Goal: Communication & Community: Answer question/provide support

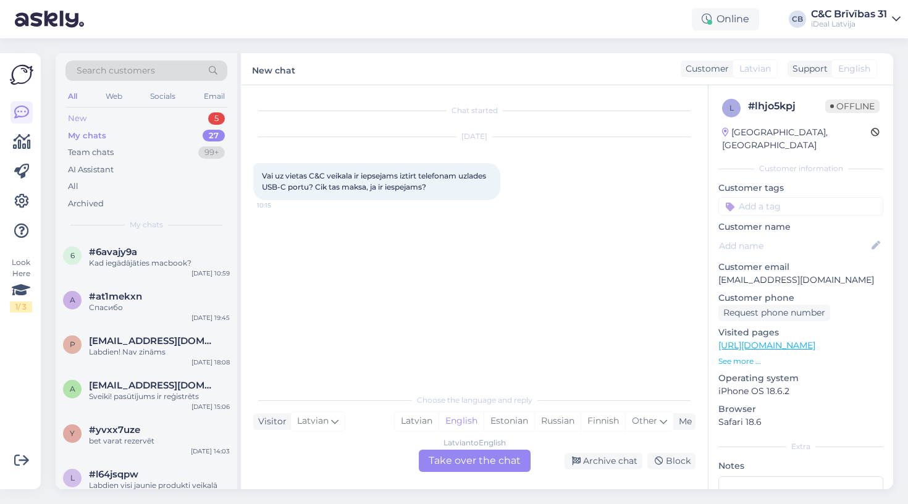
click at [176, 120] on div "New 5" at bounding box center [147, 118] width 162 height 17
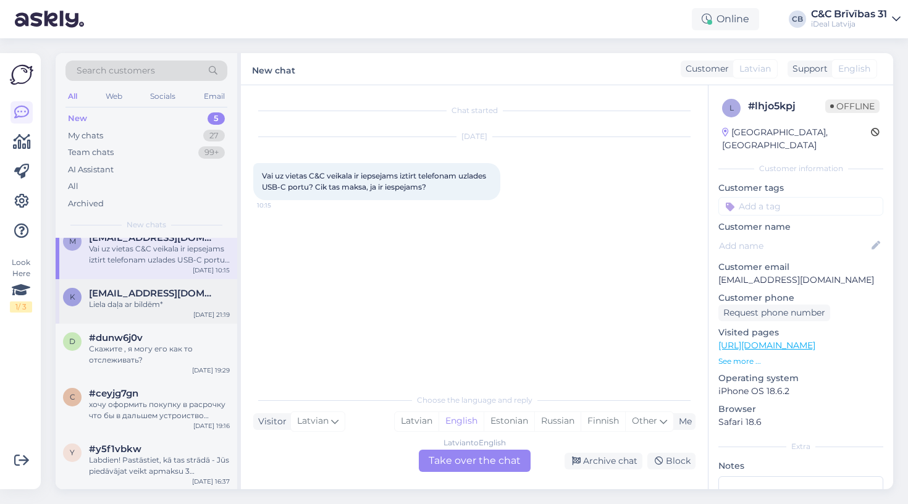
scroll to position [14, 0]
click at [142, 290] on span "[EMAIL_ADDRESS][DOMAIN_NAME]" at bounding box center [153, 294] width 129 height 11
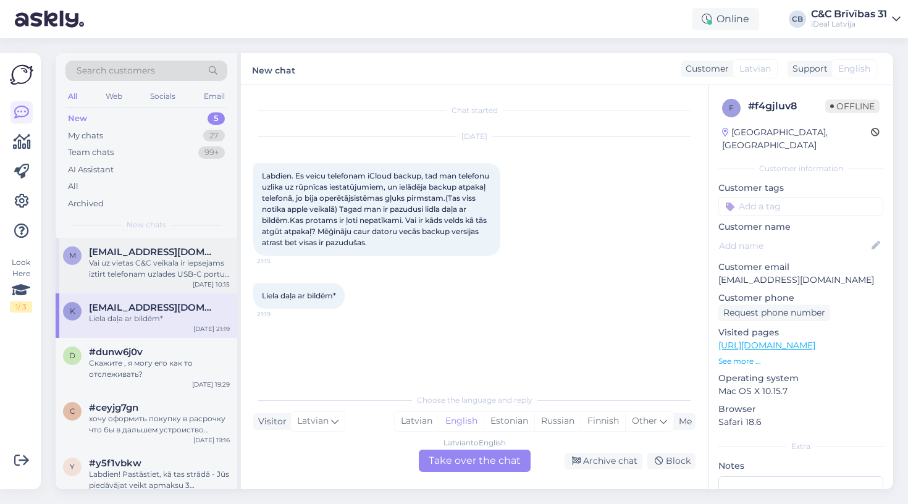
scroll to position [0, 0]
click at [405, 425] on div "Latvian" at bounding box center [417, 421] width 44 height 19
click at [470, 465] on div "Latvian to Latvian Take over the chat" at bounding box center [475, 461] width 112 height 22
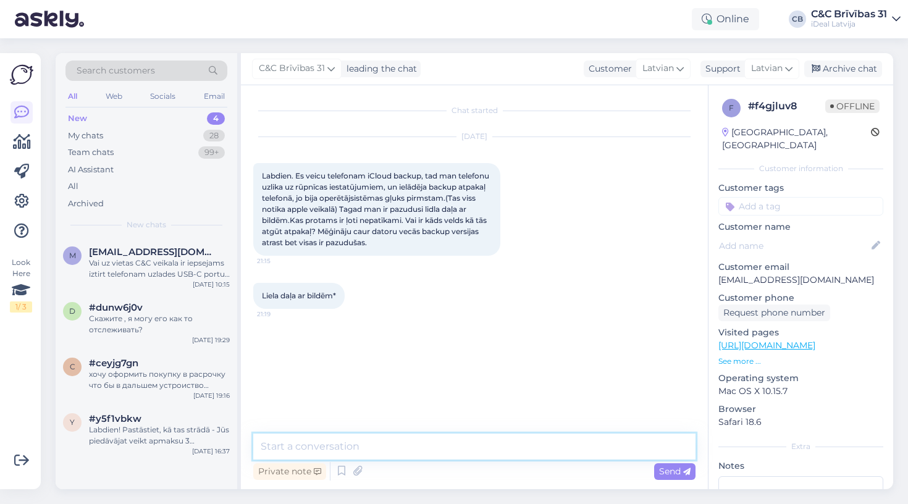
click at [469, 444] on textarea at bounding box center [474, 447] width 443 height 26
type textarea "Labdien2"
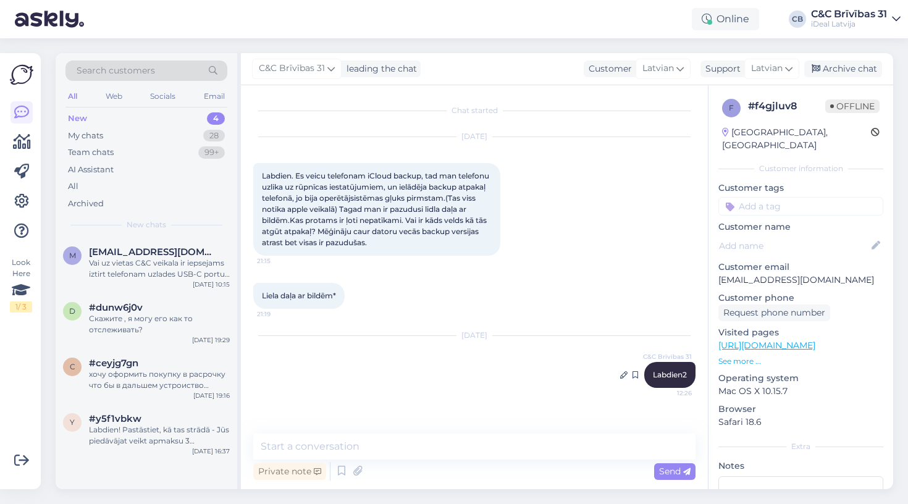
click at [663, 374] on span "Labdien2" at bounding box center [670, 374] width 34 height 9
click at [656, 375] on span "Labdien2" at bounding box center [670, 374] width 34 height 9
click at [622, 373] on icon at bounding box center [623, 374] width 7 height 7
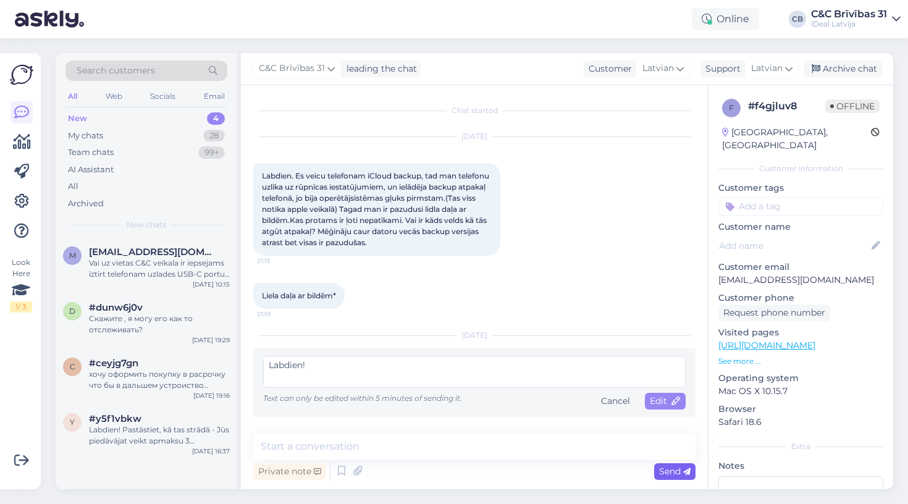
click at [676, 473] on span "Send" at bounding box center [675, 471] width 32 height 11
click at [612, 376] on textarea "Labdien!" at bounding box center [474, 372] width 423 height 32
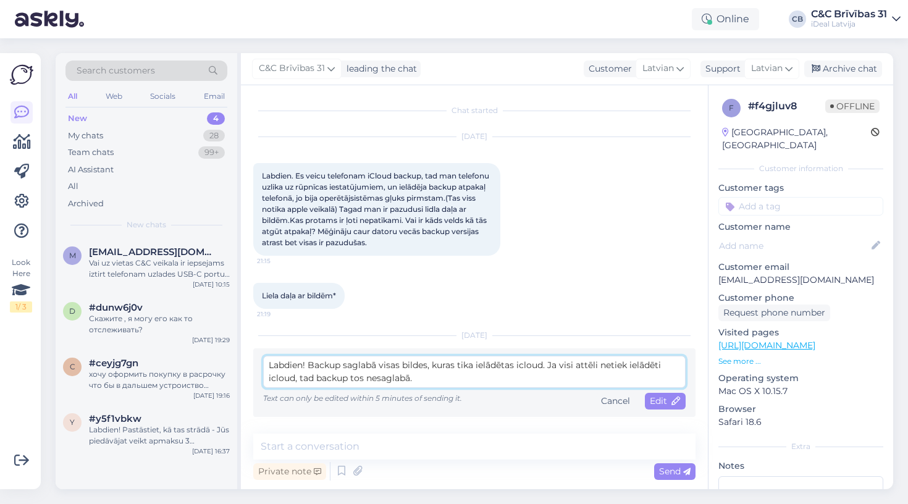
click at [547, 367] on textarea "Labdien! Backup saglabā visas bildes, kuras tika ielādētas icloud. Ja visi attē…" at bounding box center [474, 372] width 423 height 32
click at [494, 381] on textarea "Labdien! Backup saglabā visas bildes, kuras tika ielādētas icloud. Attiecīgi, j…" at bounding box center [474, 372] width 423 height 32
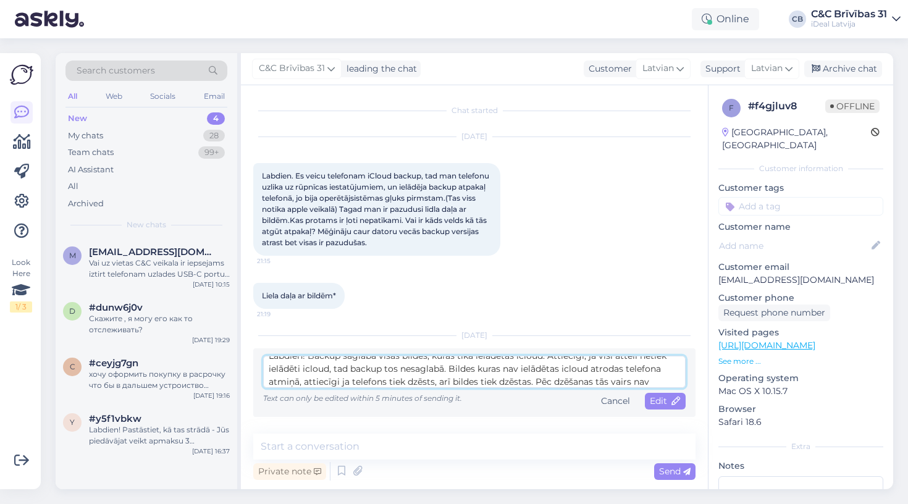
scroll to position [26, 0]
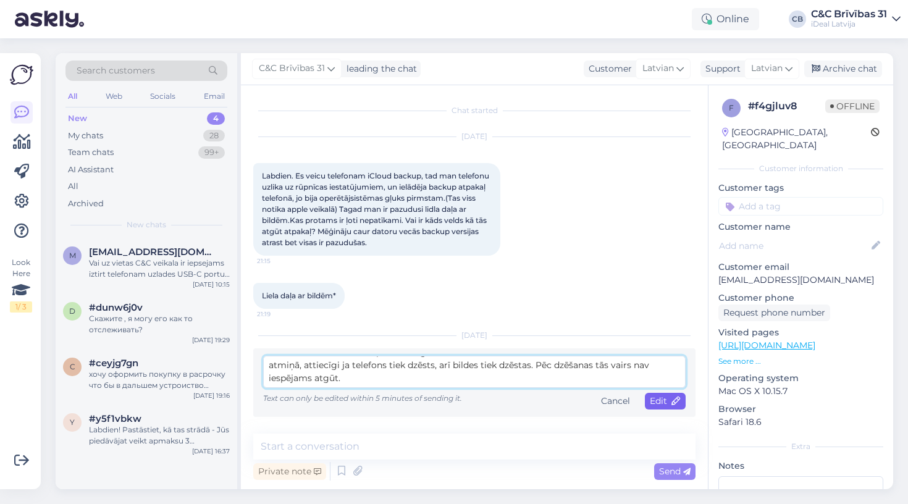
type textarea "Labdien! Backup saglabā visas bildes, kuras tika ielādētas icloud. Attiecīgi, j…"
click at [664, 400] on span "Edit" at bounding box center [665, 401] width 31 height 11
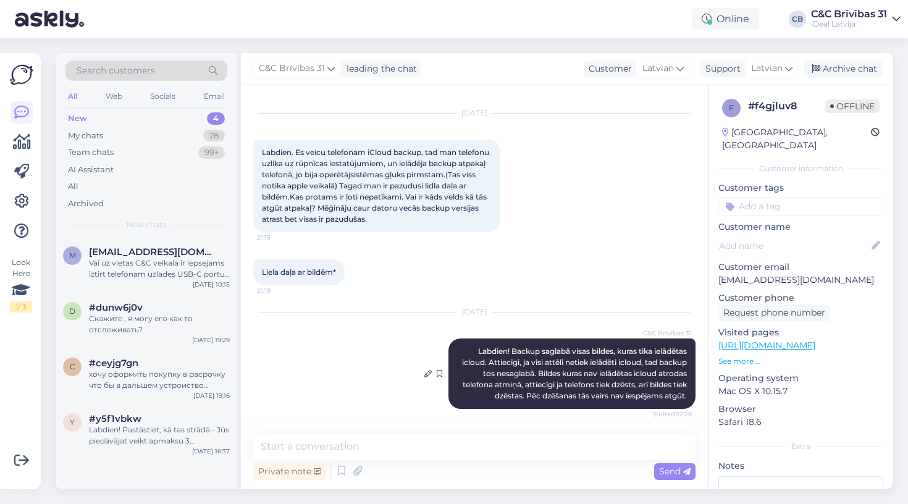
scroll to position [35, 0]
drag, startPoint x: 469, startPoint y: 339, endPoint x: 686, endPoint y: 389, distance: 222.6
click at [687, 389] on div "C&C Brīvības 31 Labdien! Backup saglabā visas bildes, kuras tika ielādētas iclo…" at bounding box center [572, 374] width 247 height 70
click at [606, 419] on div "[DATE] C&C Brīvības 31 Labdien! Backup saglabā visas bildes, kuras tika ielādēt…" at bounding box center [474, 361] width 443 height 124
click at [138, 318] on div "Скажите , я могу его как то отслеживать?" at bounding box center [159, 324] width 141 height 22
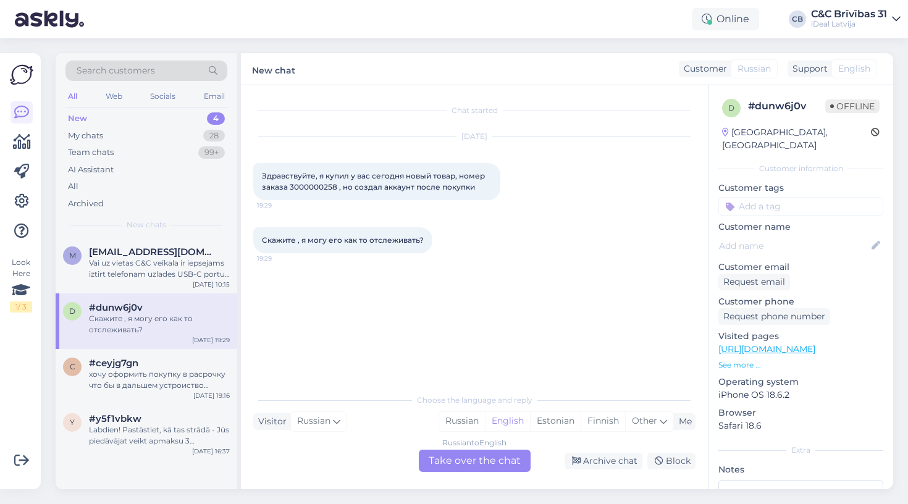
scroll to position [0, 0]
click at [645, 420] on span "Other" at bounding box center [644, 420] width 25 height 11
type input "la"
click at [553, 382] on link "Latvian" at bounding box center [567, 390] width 136 height 20
click at [489, 452] on div "Russian to Latvian Take over the chat" at bounding box center [475, 461] width 112 height 22
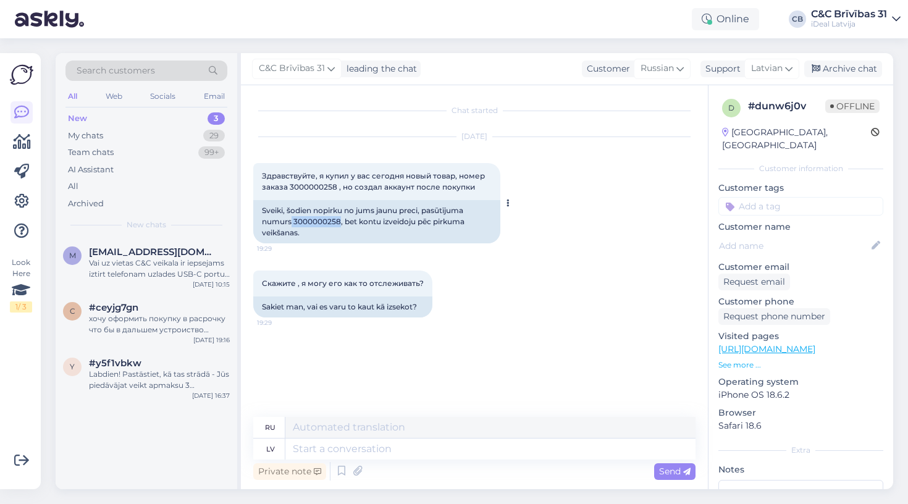
drag, startPoint x: 292, startPoint y: 220, endPoint x: 340, endPoint y: 221, distance: 47.6
click at [340, 222] on div "Sveiki, šodien nopirku no jums jaunu preci, pasūtījuma numurs 3000000258, bet k…" at bounding box center [376, 221] width 247 height 43
copy div "3000000258"
click at [428, 449] on textarea at bounding box center [491, 449] width 410 height 21
type textarea "Labdien!"
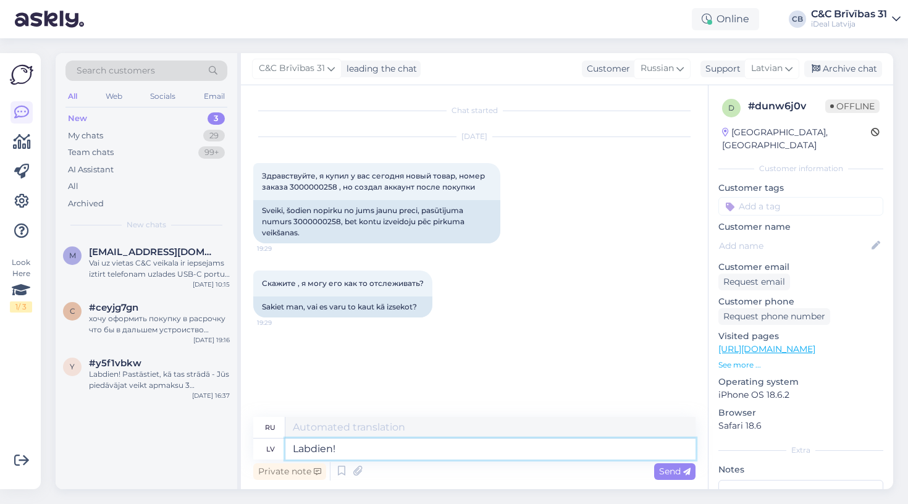
type textarea "Привет!"
type textarea "Labdien! Esam s"
type textarea "Привет! Мы здесь."
type textarea "Labdien! Esam saņēmuši"
type textarea "Здравствуйте! Мы получили"
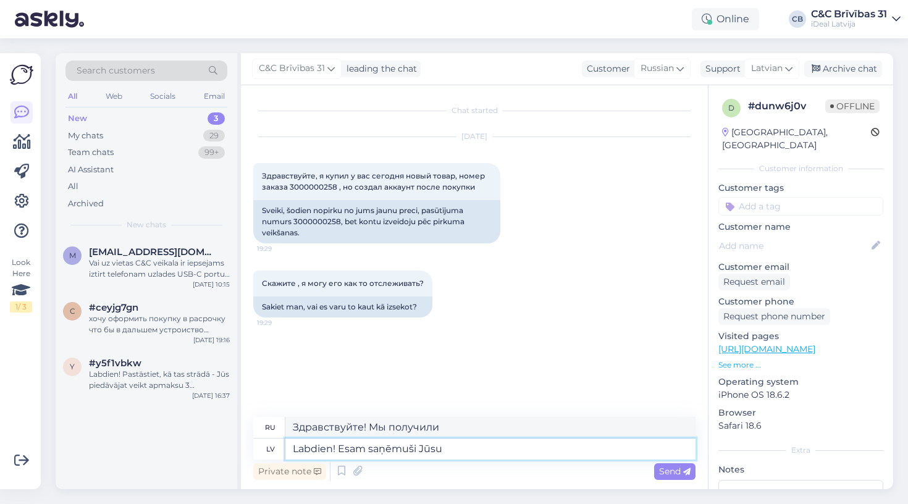
type textarea "Labdien! Esam saņēmuši Jūsu p"
type textarea "Здравствуйте! Мы получили ваш запрос."
type textarea "Labdien! Esam saņēmuši Jūsu pasūtījumu."
type textarea "Здравствуйте! Мы получили ваш заказ."
type textarea "Labdien! Esam saņēmuši Jūsu pasūtījumu. Vai, l"
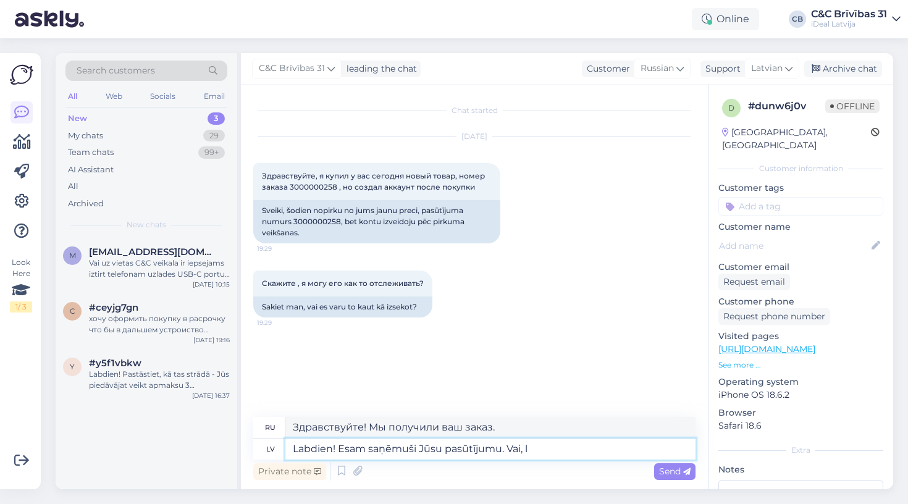
type textarea "Здравствуйте! Мы получили ваш заказ. Или,"
type textarea "Labdien! Esam saņēmuši Jūsu pasūtījumu. Vai, lu"
type textarea "Здравствуйте! Мы получили ваш заказ. Это возможно?"
type textarea "Labdien! Esam saņēmuši Jūsu pasūtījumu. [PERSON_NAME], lūdzu, v"
type textarea "Здравствуйте! Мы получили ваш заказ. Не могли бы вы..."
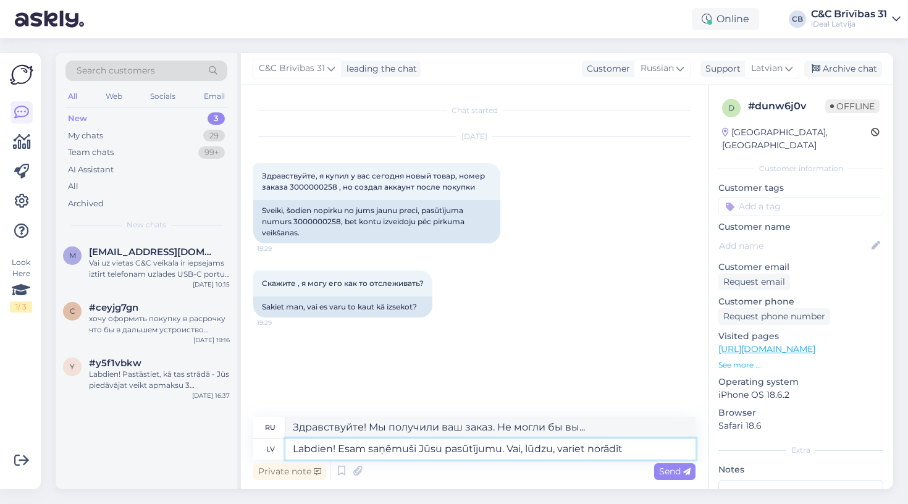
type textarea "Labdien! Esam saņēmuši Jūsu pasūtījumu. Vai, lūdzu, variet norādīt"
type textarea "Здравствуйте! Мы получили ваш заказ. Не могли бы вы уточнить?"
type textarea "Labdien! Esam saņēmuši Jūsu pasūtījumu. Vai, lūdzu, variet norādīt savu v"
type textarea "Здравствуйте! Мы получили ваш заказ. Не могли бы вы указать ваш номер телефона?"
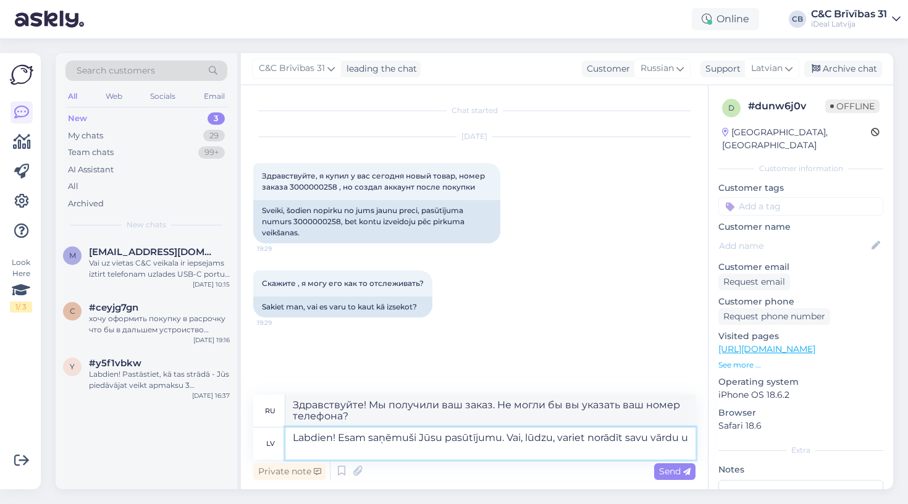
type textarea "Labdien! Esam saņēmuši Jūsu pasūtījumu. Vai, lūdzu, variet norādīt savu vārdu uz"
type textarea "Здравствуйте! Мы получили ваш заказ. Не могли бы вы назвать своё имя?"
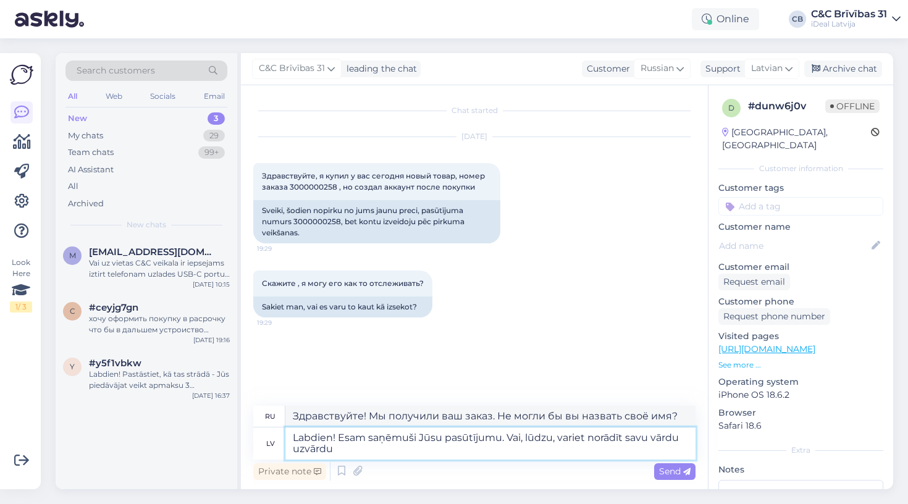
type textarea "Labdien! Esam saņēmuši Jūsu pasūtījumu. Vai, lūdzu, variet norādīt savu vārdu u…"
type textarea "Здравствуйте! Мы получили ваш заказ. Не могли бы вы указать ваше полное имя?"
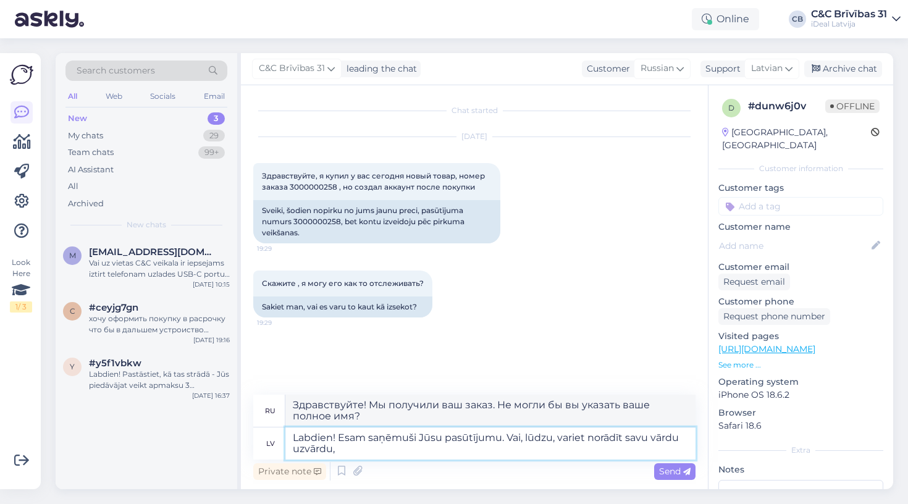
type textarea "Labdien! Esam saņēmuši Jūsu pasūtījumu. Vai, lūdzu, variet norādīt savu vārdu u…"
type textarea "Здравствуйте! Мы получили ваш заказ. Пожалуйста, укажите ваше полное имя."
type textarea "Labdien! Esam saņēmuši Jūsu pasūtījumu. Vai, lūdzu, variet norādīt savu vārdu u…"
type textarea "Здравствуйте! Мы получили ваш заказ. Пожалуйста, укажите ваше полное имя, чтобы…"
type textarea "Labdien! Esam saņēmuši Jūsu pasūtījumu. Vai, lūdzu, variet norādīt savu vārdu u…"
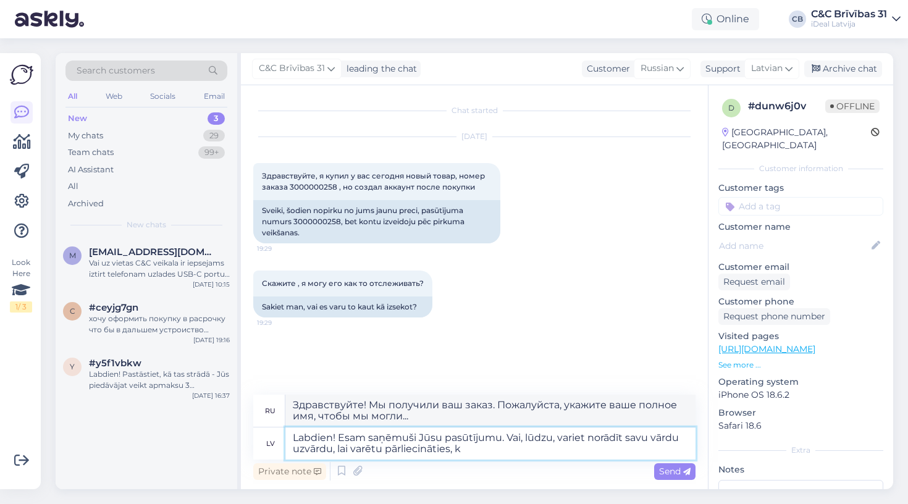
type textarea "Здравствуйте! Мы получили ваш заказ. Не могли бы вы указать ваше полное имя для…"
type textarea "Labdien! Esam saņēmuši Jūsu pasūtījumu. Vai, lūdzu, variet norādīt savu vārdu u…"
type textarea "Здравствуйте! Мы получили ваш заказ. Пожалуйста, укажите ваше полное имя, чтобы…"
type textarea "Labdien! Esam saņēmuši Jūsu pasūtījumu. Vai, lūdzu, variet norādīt savu vārdu u…"
type textarea "Здравствуйте! Мы получили ваш заказ. Не могли бы вы сообщить нам ваше полное им…"
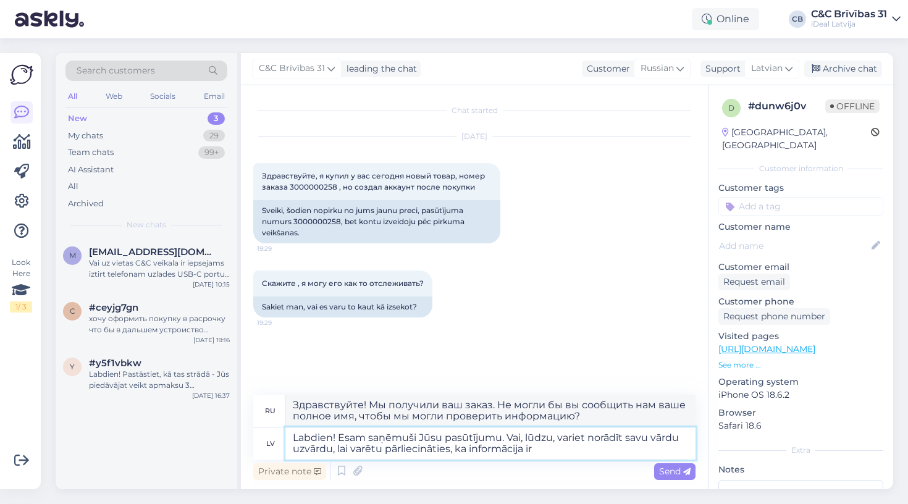
type textarea "Labdien! Esam saņēmuši Jūsu pasūtījumu. Vai, lūdzu, variet norādīt savu vārdu u…"
type textarea "Здравствуйте! Мы получили ваш заказ. Не могли бы вы указать ваше полное имя, чт…"
type textarea "Labdien! Esam saņēmuši Jūsu pasūtījumu. Vai, lūdzu, variet norādīt savu vārdu u…"
type textarea "Здравствуйте! Мы получили ваш заказ. Пожалуйста, укажите ваше полное имя, чтобы…"
click at [504, 438] on textarea "Labdien! Esam saņēmuši Jūsu pasūtījumu. Vai, lūdzu, variet norādīt savu vārdu u…" at bounding box center [491, 444] width 410 height 32
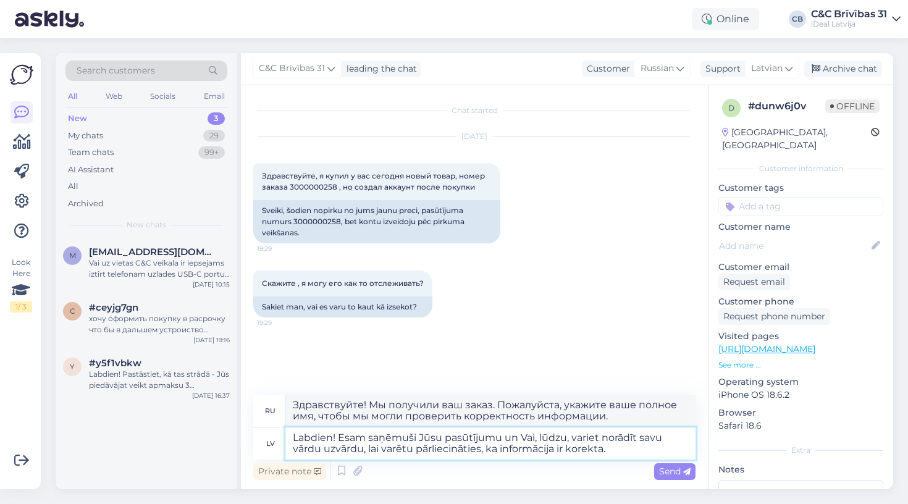
type textarea "Labdien! Esam saņēmuši Jūsu pasūtījumu un Vai, lūdzu, variet norādīt savu vārdu…"
type textarea "Здравствуйте! Мы получили ваш заказ. Пожалуйста, укажите ваше полное имя, чтобы…"
type textarea "Labdien! Esam saņēmuši Jūsu pasūtījumu un k Vai, lūdzu, variet norādīt savu vār…"
type textarea "Здравствуйте! Мы получили ваш заказ. Пожалуйста, укажите ваше полное имя, чтобы…"
type textarea "Labdien! Esam saņēmuši Jūsu pasūtījumu un kon Vai, lūdzu, variet norādīt savu v…"
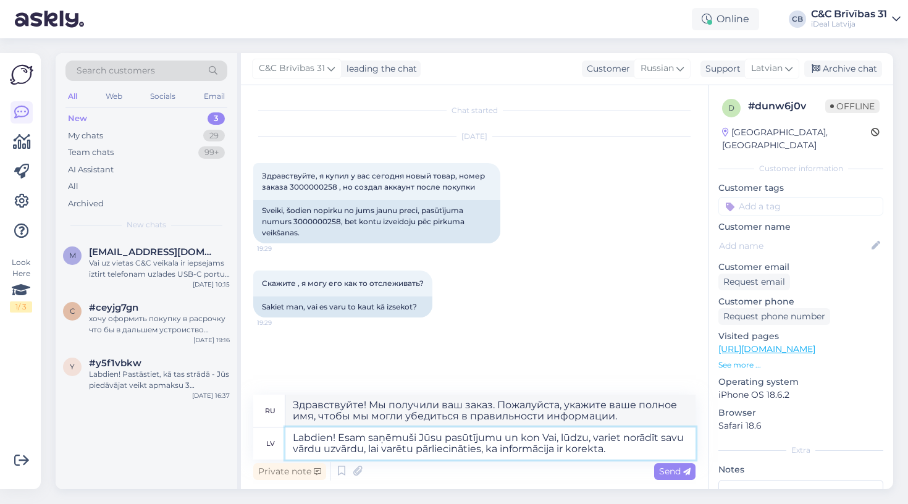
type textarea "Здравствуйте! Мы получили ваш заказ и договорились. Пожалуйста, укажите ваше по…"
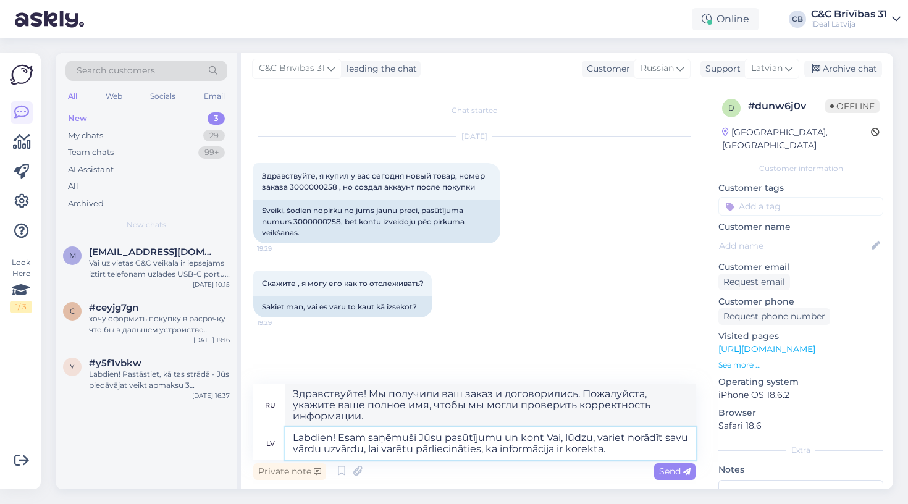
type textarea "Labdien! Esam saņēmuši Jūsu pasūtījumu un kontu Vai, lūdzu, variet norādīt savu…"
type textarea "Здравствуйте! Мы получили ваш заказ и счёт. Пожалуйста, укажите ваше полное имя…"
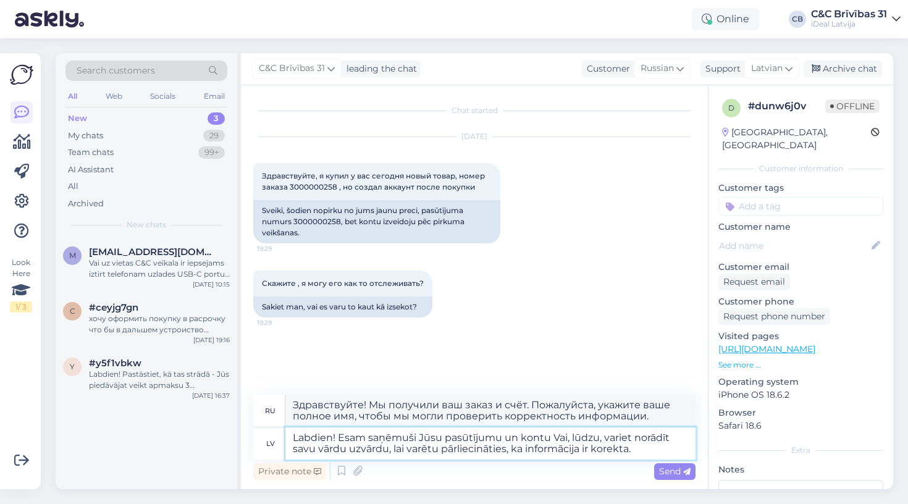
type textarea "Labdien! Esam saņēmuši Jūsu pasūtījumu un kontu. Vai, lūdzu, variet norādīt sav…"
type textarea "Здравствуйте! Мы получили ваш заказ и счёт. Не могли бы вы указать ваше полное …"
click at [646, 452] on textarea "Labdien! Esam saņēmuši Jūsu pasūtījumu un kontu. Vai, lūdzu, variet norādīt sav…" at bounding box center [491, 444] width 410 height 32
type textarea "Labdien! Esam saņēmuši Jūsu pasūtījumu un kontu. Vai, lūdzu, variet norādīt sav…"
type textarea "Здравствуйте! Мы получили ваш заказ и счёт. Пожалуйста, укажите ваше полное имя…"
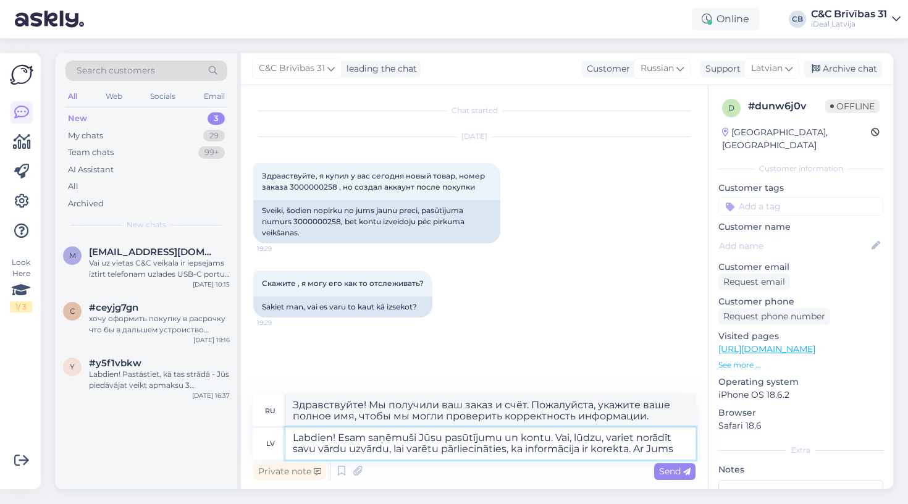
type textarea "Labdien! Esam saņēmuši Jūsu pasūtījumu un kontu. Vai, lūdzu, variet norādīt sav…"
type textarea "Здравствуйте! Мы получили ваш заказ и счёт. Пожалуйста, укажите ваше полное имя…"
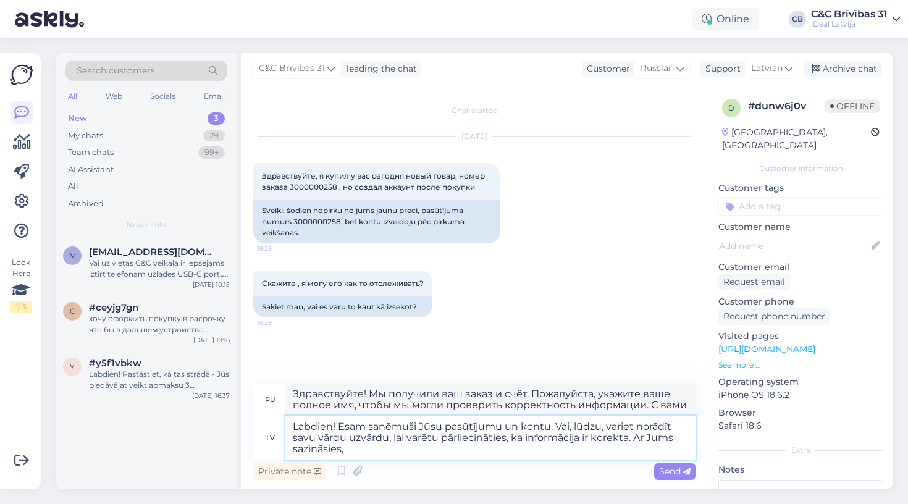
type textarea "Labdien! Esam saņēmuši Jūsu pasūtījumu un kontu. Vai, lūdzu, variet norādīt sav…"
type textarea "Здравствуйте! Мы получили ваш заказ и счёт. Пожалуйста, укажите ваше полное имя…"
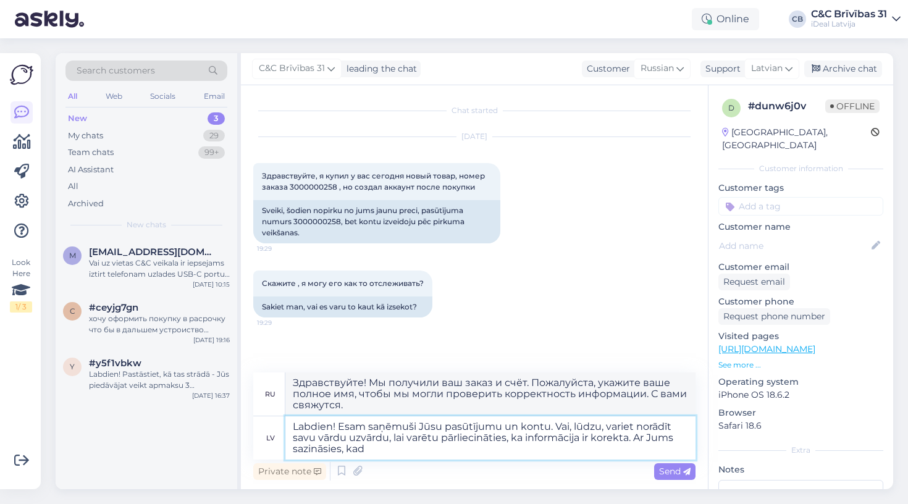
type textarea "Labdien! Esam saņēmuši Jūsu pasūtījumu un kontu. Vai, lūdzu, variet norādīt sav…"
type textarea "Здравствуйте! Мы получили ваш заказ и счёт. Пожалуйста, укажите ваше полное имя…"
click at [644, 439] on textarea "Labdien! Esam saņēmuši Jūsu pasūtījumu un kontu. Vai, lūdzu, variet norādīt sav…" at bounding box center [491, 438] width 410 height 43
type textarea "Labdien! Esam saņēmuši Jūsu pasūtījumu un kontu. Vai, lūdzu, variet norādīt sav…"
type textarea "Здравствуйте! Мы получили ваш заказ и счёт. Не могли бы вы указать ваше полное …"
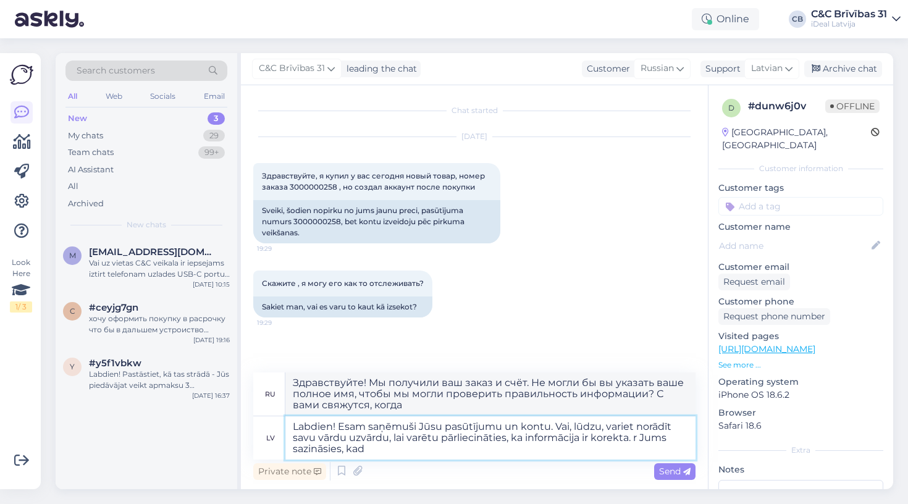
type textarea "Labdien! Esam saņēmuši Jūsu pasūtījumu un kontu. Vai, lūdzu, variet norādīt sav…"
type textarea "Здравствуйте! Мы получили ваш заказ и счёт. Пожалуйста, укажите ваше полное имя…"
type textarea "Labdien! Esam saņēmuši Jūsu pasūtījumu un kontu. Vai, lūdzu, variet norādīt sav…"
type textarea "Здравствуйте! Мы получили ваш заказ и счёт. Пожалуйста, укажите ваше полное имя…"
type textarea "Labdien! Esam saņēmuši Jūsu pasūtījumu un kontu. Vai, lūdzu, variet norādīt sav…"
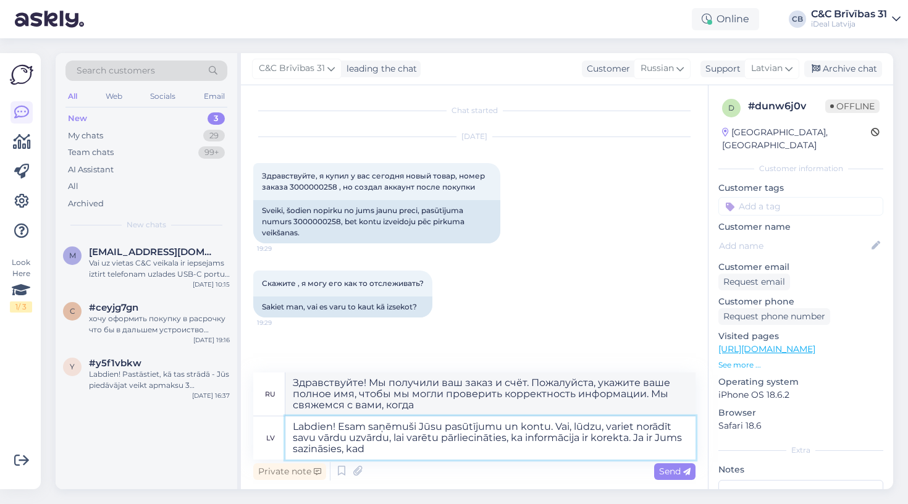
type textarea "Здравствуйте! Мы получили ваш заказ и счёт. Пожалуйста, укажите ваше полное имя…"
type textarea "Labdien! Esam saņēmuši Jūsu pasūtījumu un kontu. Vai, lūdzu, variet norādīt sav…"
type textarea "Здравствуйте! Мы получили ваш заказ и счёт. Пожалуйста, укажите ваше полное имя…"
type textarea "Labdien! Esam saņēmuši Jūsu pasūtījumu un kontu. Vai, lūdzu, variet norādīt sav…"
type textarea "Здравствуйте! Мы получили ваш заказ и счёт. Пожалуйста, укажите ваше полное имя…"
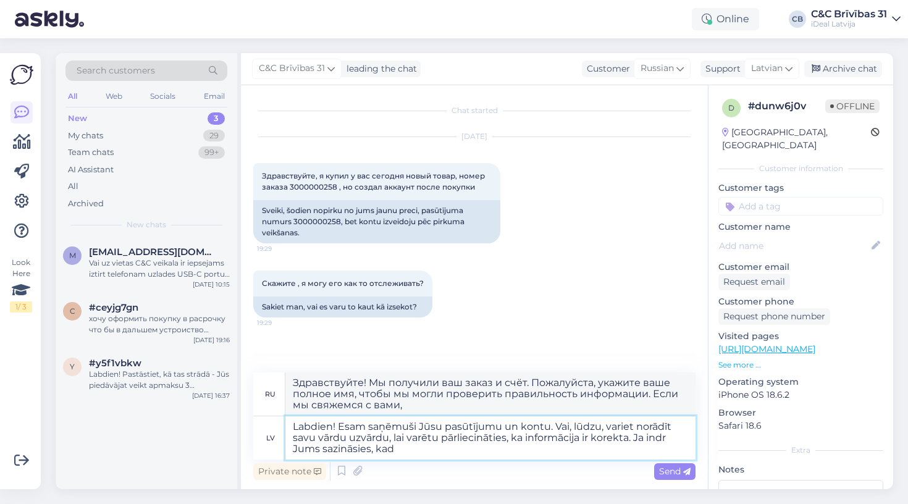
type textarea "Labdien! Esam saņēmuši Jūsu pasūtījumu un kontu. Vai, lūdzu, variet norādīt sav…"
type textarea "Здравствуйте! Мы получили ваш заказ и счёт. Пожалуйста, укажите ваше полное имя…"
type textarea "Labdien! Esam saņēmuši Jūsu pasūtījumu un kontu. Vai, lūdzu, variet norādīt sav…"
type textarea "Здравствуйте! Мы получили ваш заказ и учётную запись. Пожалуйста, укажите ваше …"
type textarea "Labdien! Esam saņēmuši Jūsu pasūtījumu un kontu. Vai, lūdzu, variet norādīt sav…"
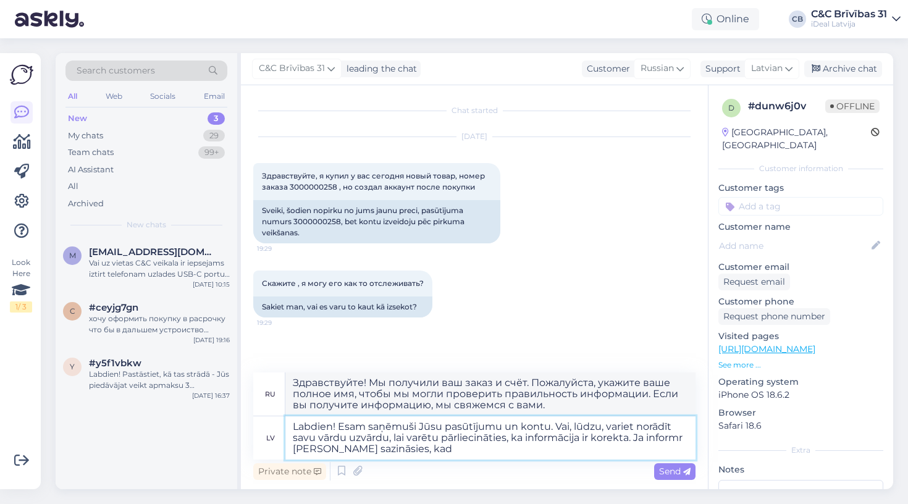
type textarea "Здравствуйте! Мы получили ваш заказ и счёт. Пожалуйста, укажите ваше полное имя…"
type textarea "Labdien! Esam saņēmuši Jūsu pasūtījumu un kontu. Vai, lūdzu, variet norādīt sav…"
type textarea "Здравствуйте! Мы получили ваш заказ и счёт. Пожалуйста, укажите ваше полное имя…"
type textarea "Labdien! Esam saņēmuši Jūsu pasūtījumu un kontu. Vai, lūdzu, variet norādīt sav…"
type textarea "Здравствуйте! Мы получили ваш заказ и счёт. Пожалуйста, укажите ваше полное имя…"
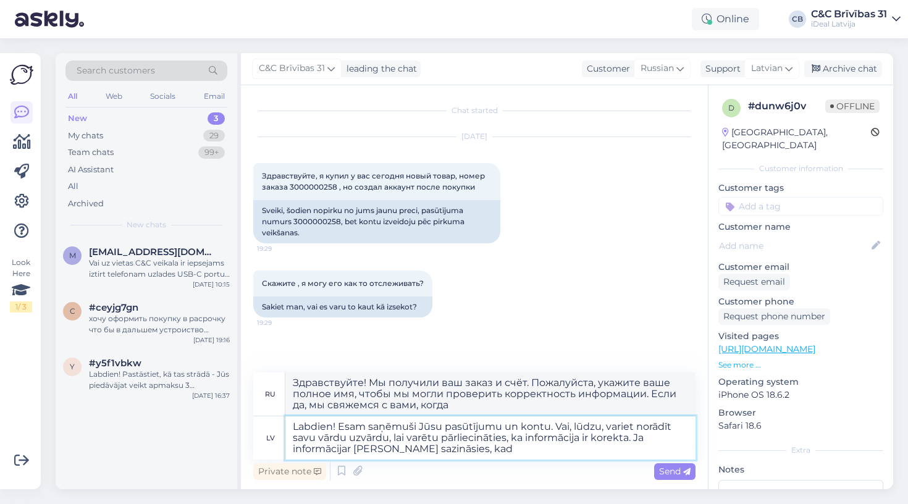
type textarea "Labdien! Esam saņēmuši Jūsu pasūtījumu un kontu. Vai, lūdzu, variet norādīt sav…"
type textarea "Здравствуйте! Мы получили ваш заказ и счёт. Пожалуйста, укажите ваше полное имя…"
type textarea "Labdien! Esam saņēmuši Jūsu pasūtījumu un kontu. Vai, lūdzu, variet norādīt sav…"
type textarea "Здравствуйте! Мы получили ваш заказ и счёт. Пожалуйста, укажите ваше полное имя…"
type textarea "Labdien! Esam saņēmuši Jūsu pasūtījumu un kontu. Vai, lūdzu, variet norādīt sav…"
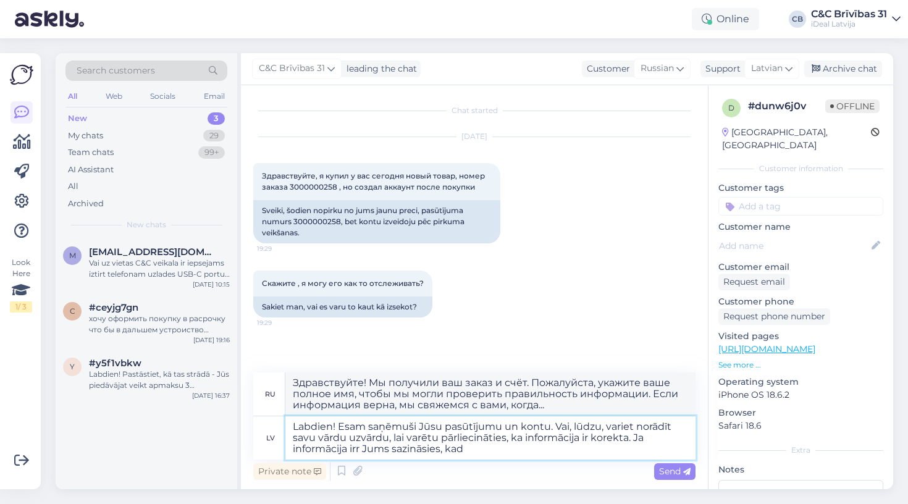
type textarea "Здравствуйте! Мы получили ваш заказ и счёт. Пожалуйста, укажите ваше полное имя…"
type textarea "Labdien! Esam saņēmuši Jūsu pasūtījumu un kontu. Vai, lūdzu, variet norādīt sav…"
type textarea "Здравствуйте! Мы получили ваш заказ и счёт. Пожалуйста, укажите ваше полное имя…"
type textarea "Labdien! Esam saņēmuši Jūsu pasūtījumu un kontu. Vai, lūdzu, variet norādīt sav…"
type textarea "Здравствуйте! Мы получили ваш заказ и счёт. Пожалуйста, укажите ваше полное имя…"
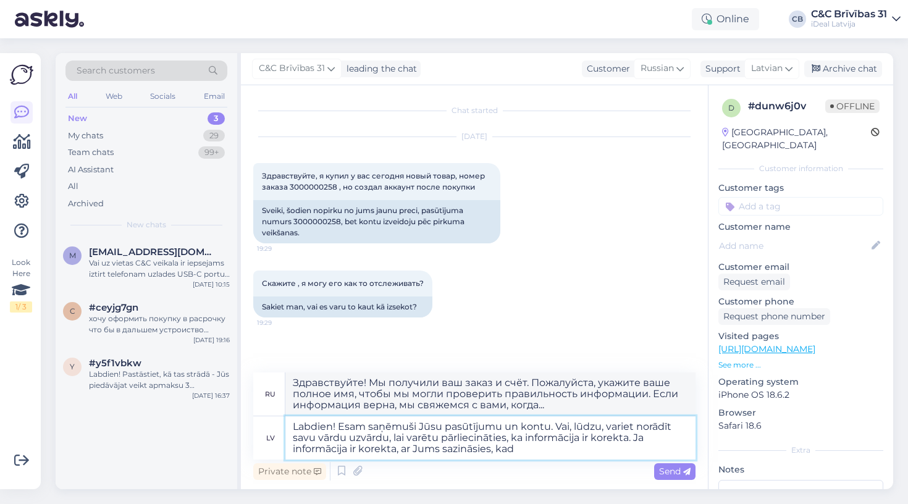
click at [520, 449] on textarea "Labdien! Esam saņēmuši Jūsu pasūtījumu un kontu. Vai, lūdzu, variet norādīt sav…" at bounding box center [491, 438] width 410 height 43
click at [493, 447] on textarea "Labdien! Esam saņēmuši Jūsu pasūtījumu un kontu. Vai, lūdzu, variet norādīt sav…" at bounding box center [491, 438] width 410 height 43
click at [494, 447] on textarea "Labdien! Esam saņēmuši Jūsu pasūtījumu un kontu. Vai, lūdzu, variet norādīt sav…" at bounding box center [491, 438] width 410 height 43
click at [497, 450] on textarea "Labdien! Esam saņēmuši Jūsu pasūtījumu un kontu. Vai, lūdzu, variet norādīt sav…" at bounding box center [491, 438] width 410 height 43
click at [522, 449] on textarea "Labdien! Esam saņēmuši Jūsu pasūtījumu un kontu. Vai, lūdzu, variet norādīt sav…" at bounding box center [491, 438] width 410 height 43
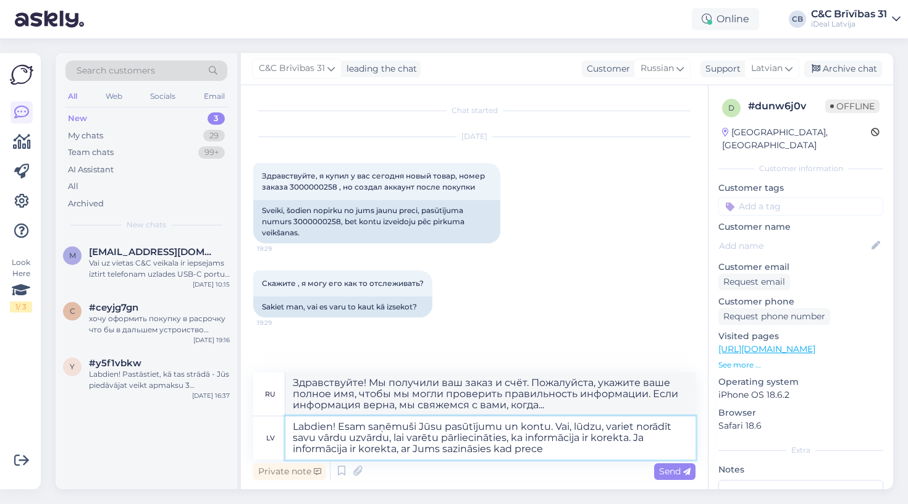
type textarea "Labdien! Esam saņēmuši Jūsu pasūtījumu un kontu. Vai, lūdzu, variet norādīt sav…"
type textarea "Здравствуйте! Мы получили ваш заказ и счёт. Пожалуйста, укажите ваше полное имя…"
type textarea "Labdien! Esam saņēmuši Jūsu pasūtījumu un kontu. Vai, lūdzu, variet norādīt sav…"
type textarea "Здравствуйте! Мы получили ваш заказ и счёт. Пожалуйста, укажите ваше полное имя…"
type textarea "Labdien! Esam saņēmuši Jūsu pasūtījumu un kontu. Vai, lūdzu, variet norādīt sav…"
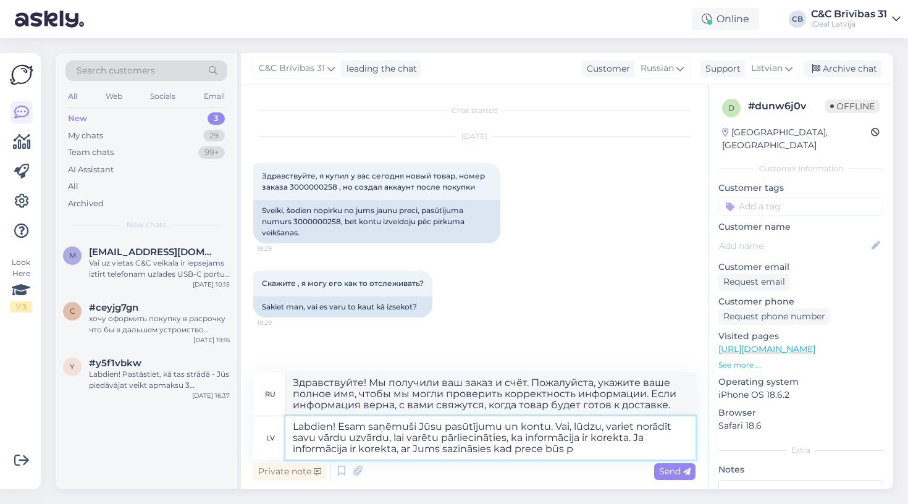
type textarea "Здравствуйте! Мы получили ваш заказ и счёт. Пожалуйста, укажите ваше полное имя…"
type textarea "Labdien! Esam saņēmuši Jūsu pasūtījumu un kontu. Vai, lūdzu, variet norādīt sav…"
type textarea "Здравствуйте! Мы получили ваш заказ и учётную запись. Пожалуйста, укажите ваше …"
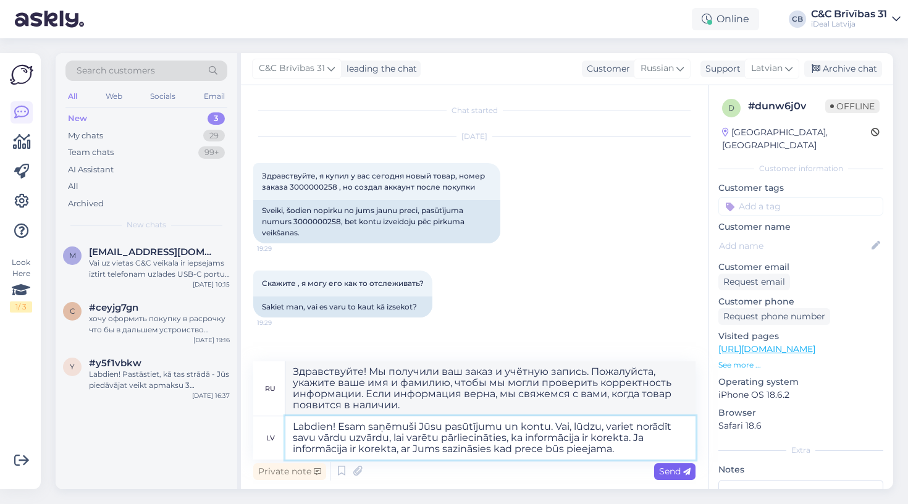
type textarea "Labdien! Esam saņēmuši Jūsu pasūtījumu un kontu. Vai, lūdzu, variet norādīt sav…"
click at [669, 470] on span "Send" at bounding box center [675, 471] width 32 height 11
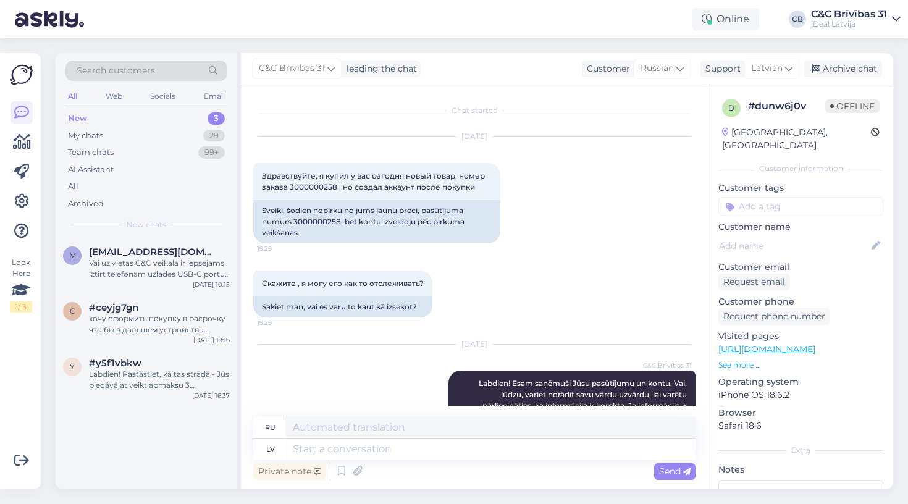
scroll to position [103, 0]
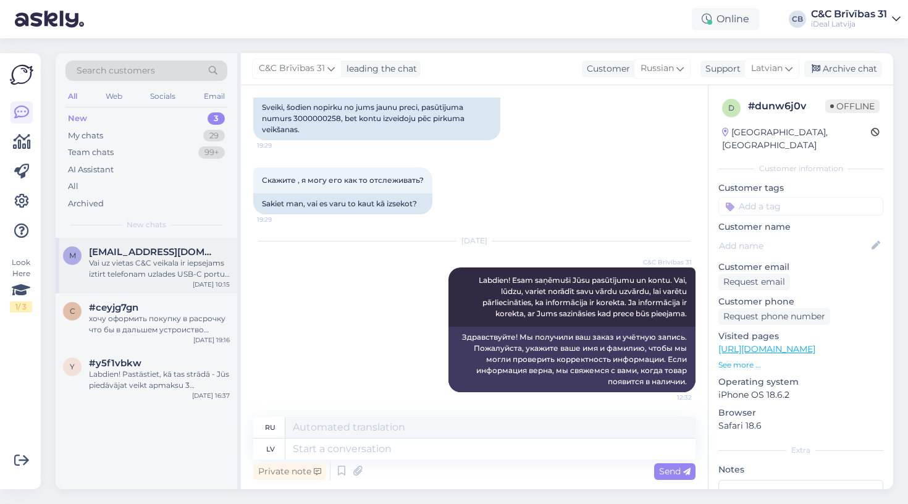
click at [146, 272] on div "Vai uz vietas C&C veikala ir iepsejams iztirt telefonam uzlades USB-C portu? Ci…" at bounding box center [159, 269] width 141 height 22
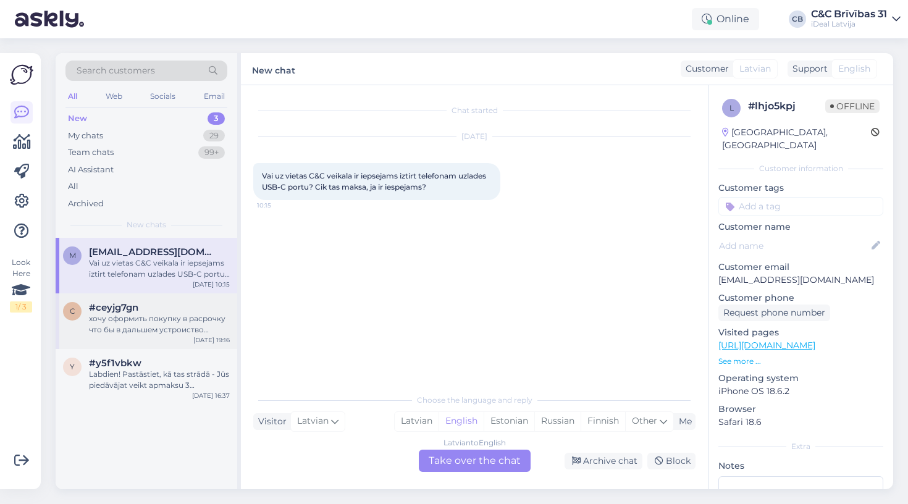
click at [153, 308] on div "#ceyjg7gn" at bounding box center [159, 307] width 141 height 11
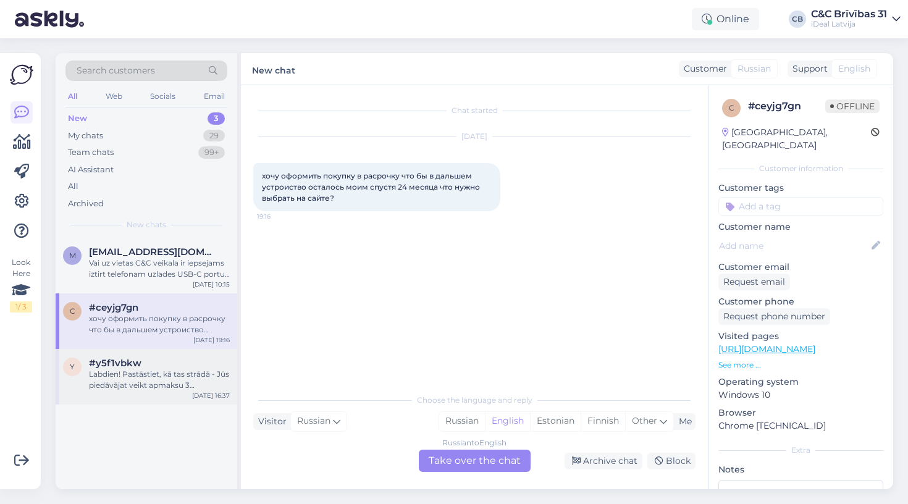
click at [151, 352] on div "y #y5f1vbkw Labdien! Pastāstiet, kā tas strādā - Jūs piedāvājat veikt apmaksu 3…" at bounding box center [147, 377] width 182 height 56
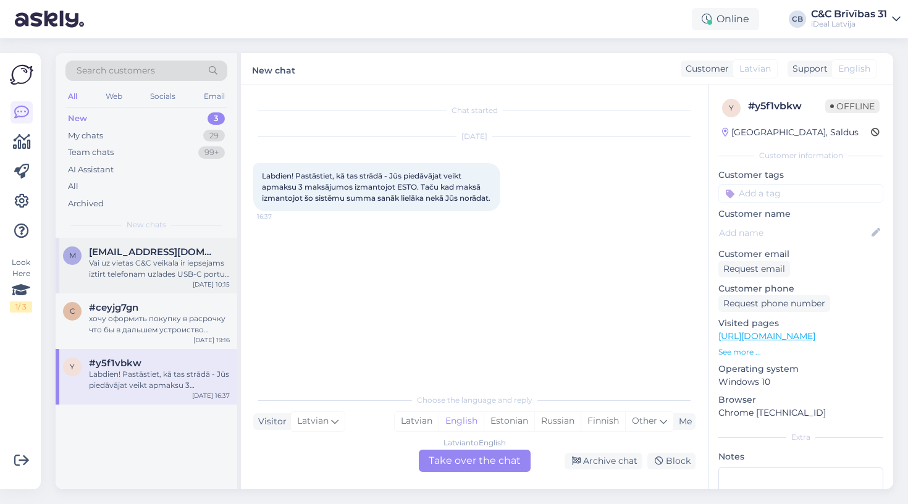
click at [152, 282] on div "m [EMAIL_ADDRESS][DOMAIN_NAME] Vai uz vietas C&C veikala ir iepsejams iztirt te…" at bounding box center [147, 266] width 182 height 56
